Goal: Check status

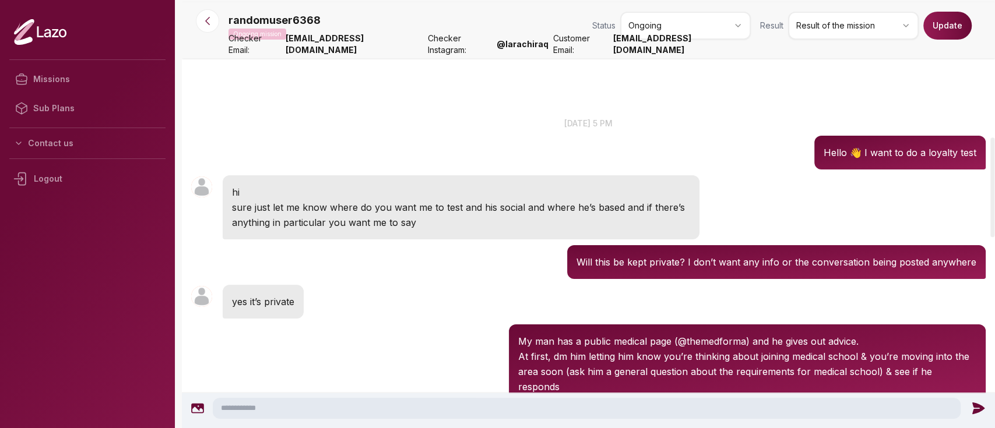
scroll to position [589, 0]
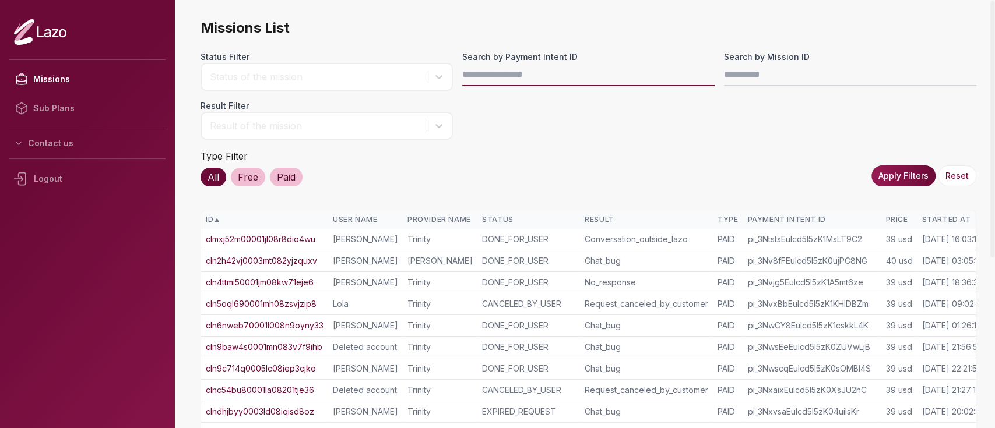
click at [529, 68] on input "Search by Payment Intent ID" at bounding box center [588, 74] width 252 height 23
paste input "**********"
type input "**********"
click at [919, 172] on button "Apply Filters" at bounding box center [903, 176] width 64 height 21
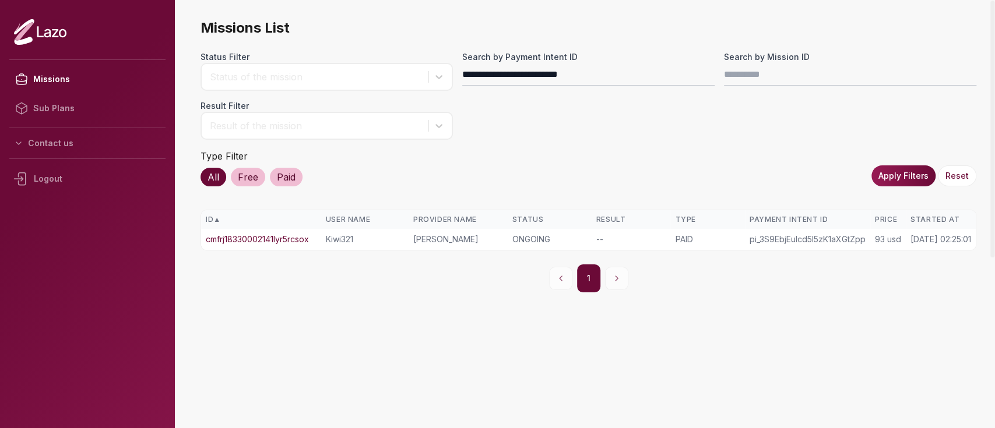
click at [286, 240] on link "cmfrj18330002141lyr5rcsox" at bounding box center [257, 240] width 103 height 12
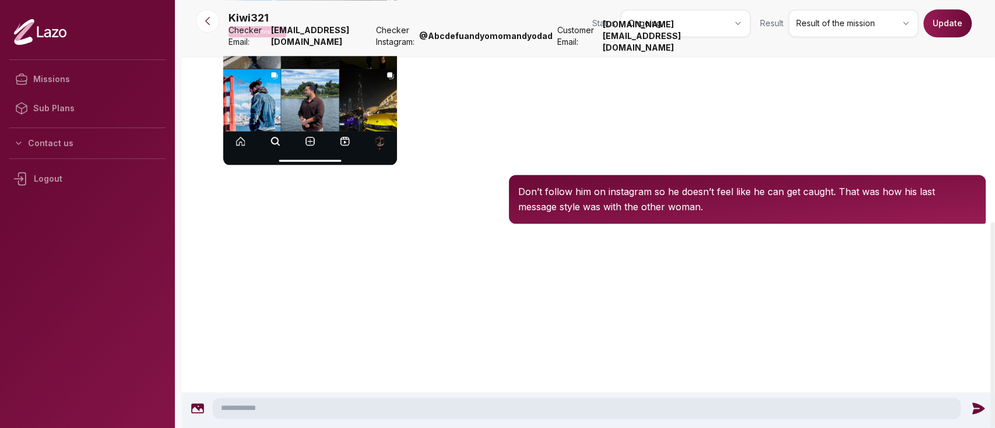
scroll to position [955, 0]
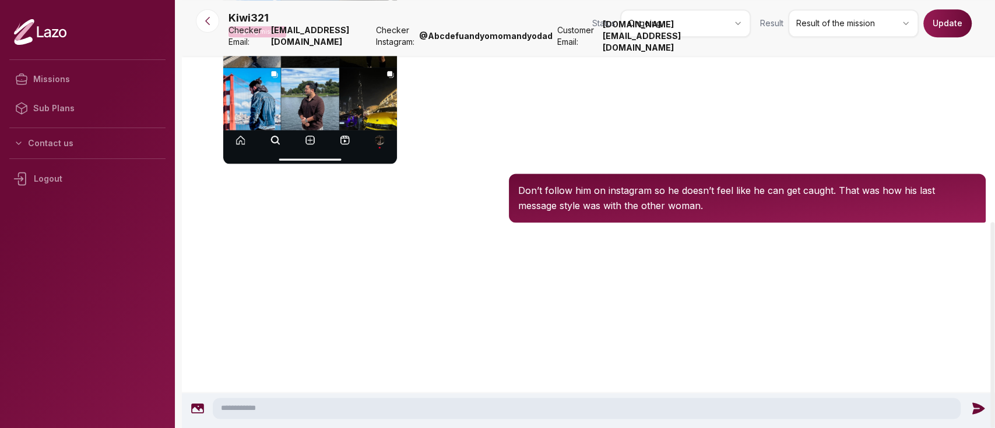
click at [569, 186] on p "Don’t follow him on instagram so he doesn’t feel like he can get caught. That w…" at bounding box center [747, 198] width 458 height 30
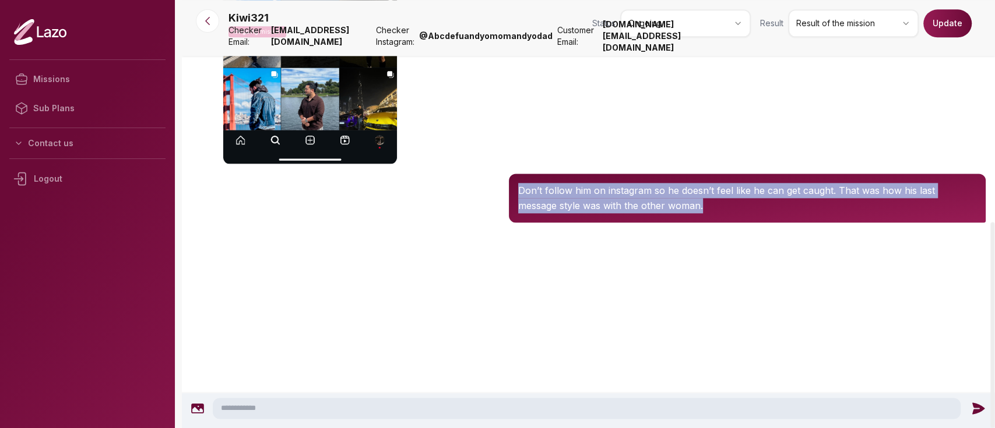
click at [569, 186] on p "Don’t follow him on instagram so he doesn’t feel like he can get caught. That w…" at bounding box center [747, 198] width 458 height 30
click at [443, 226] on div at bounding box center [588, 272] width 813 height 93
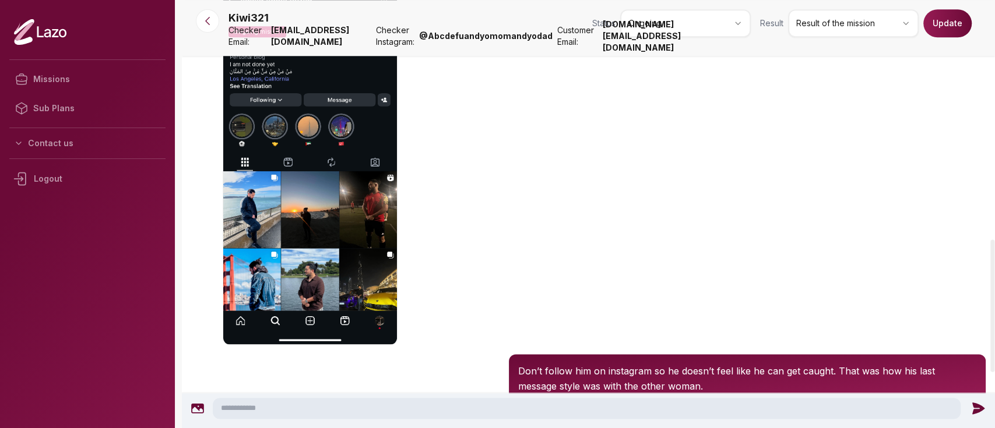
scroll to position [774, 0]
